Goal: Task Accomplishment & Management: Manage account settings

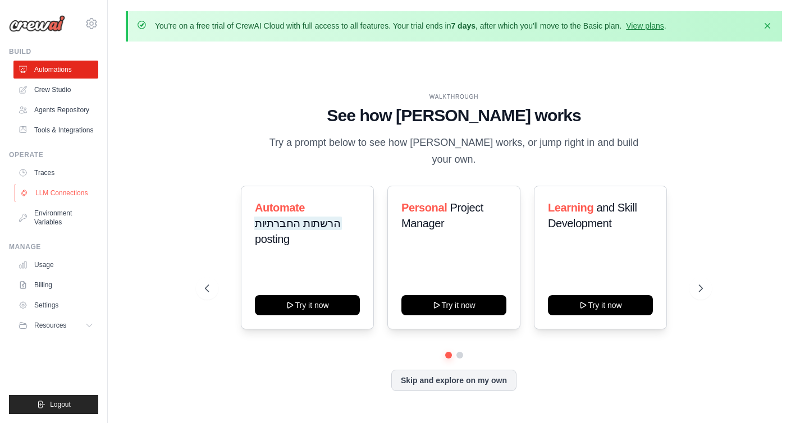
click at [58, 189] on link "LLM Connections" at bounding box center [57, 193] width 85 height 18
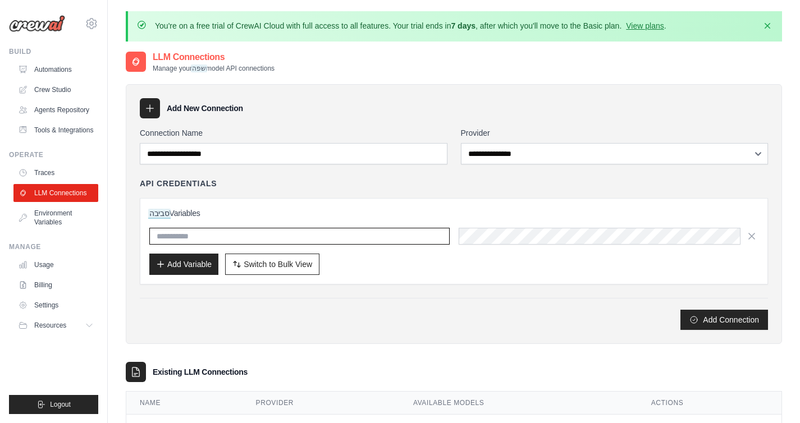
click at [252, 238] on input "text" at bounding box center [299, 236] width 300 height 17
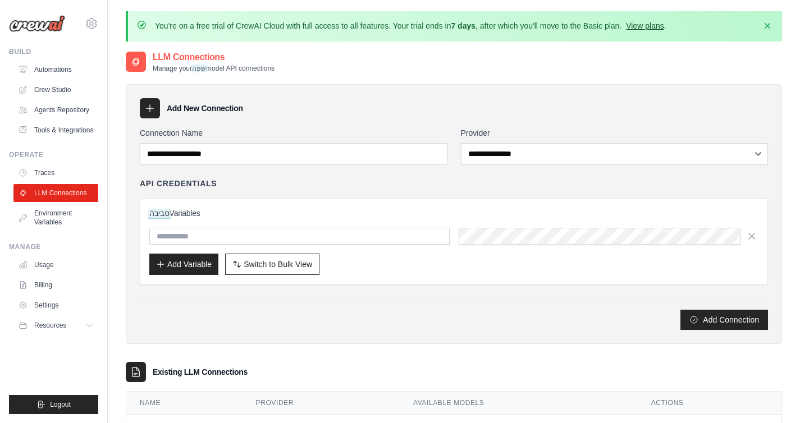
click at [655, 26] on link "View plans" at bounding box center [645, 25] width 38 height 9
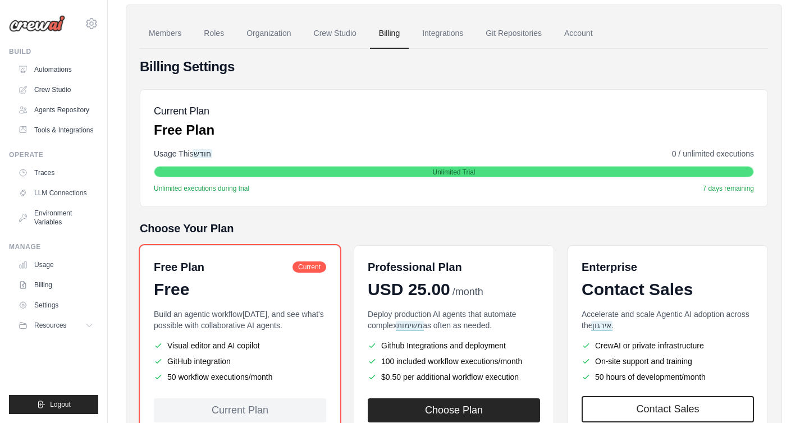
scroll to position [17, 0]
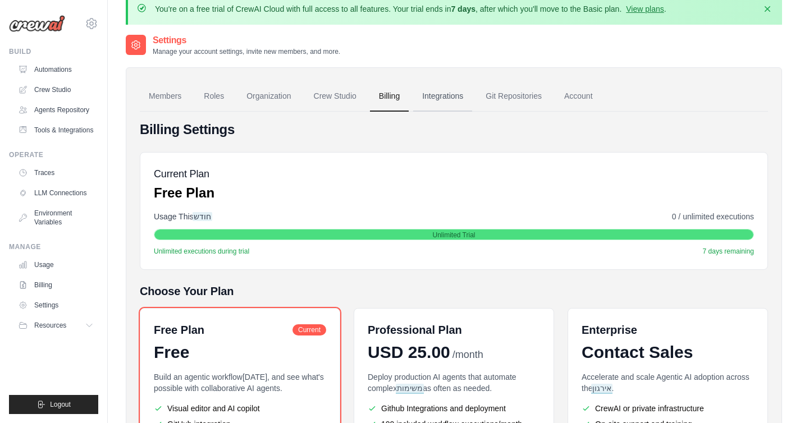
click at [440, 98] on link "Integrations" at bounding box center [442, 96] width 59 height 30
